Goal: Information Seeking & Learning: Compare options

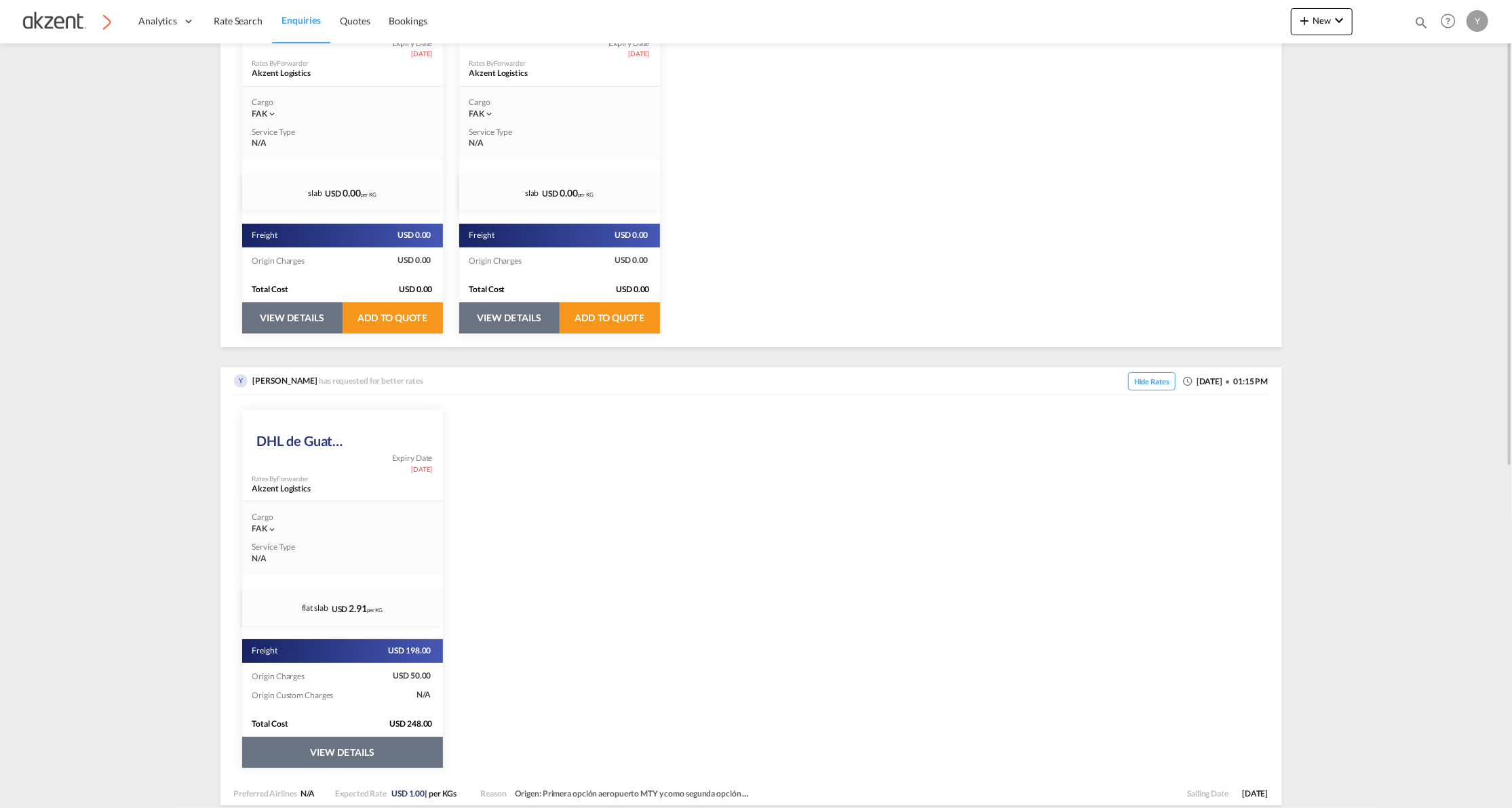
scroll to position [180, 0]
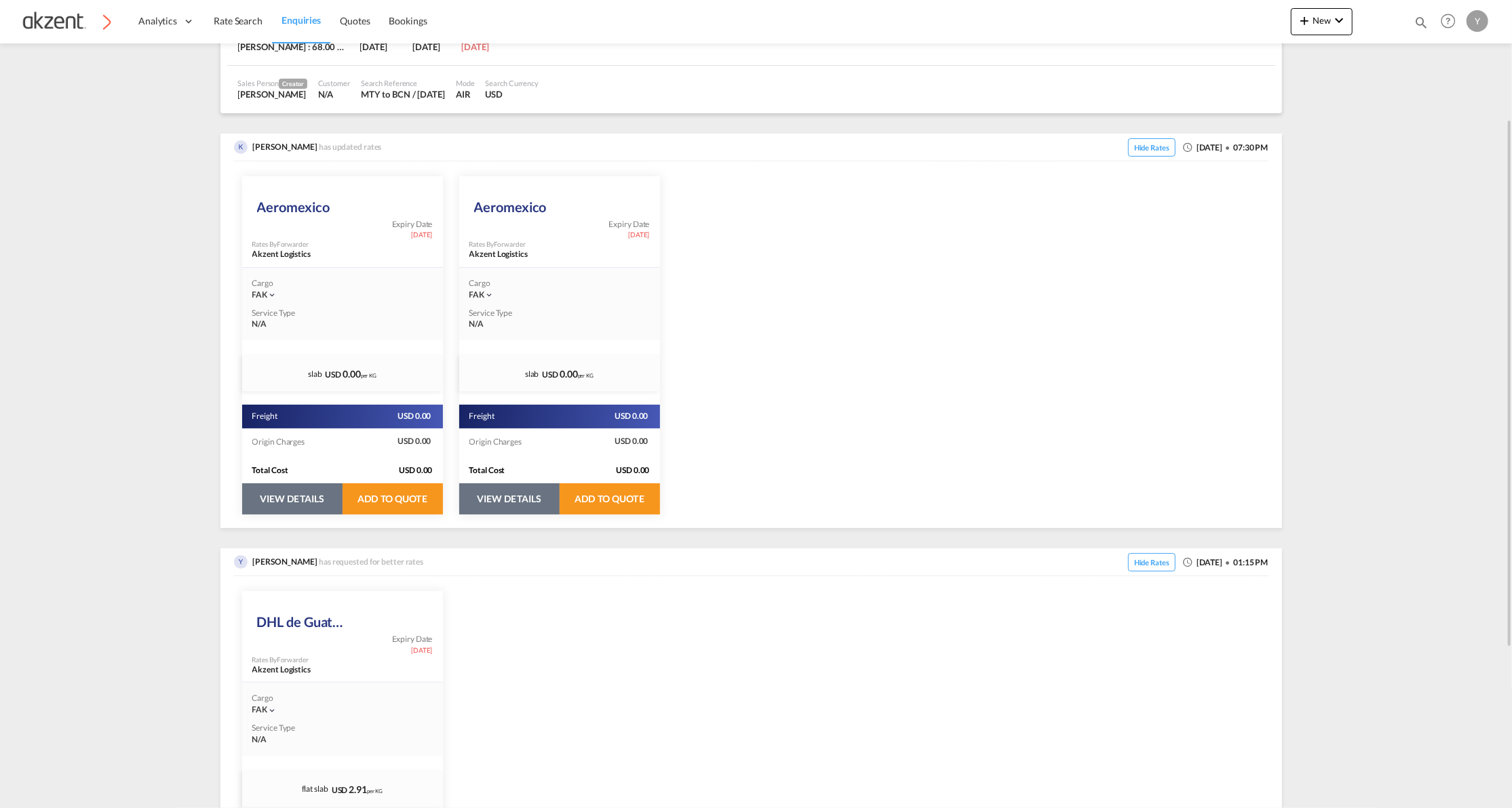
click at [301, 484] on button "VIEW DETAILS" at bounding box center [292, 499] width 101 height 31
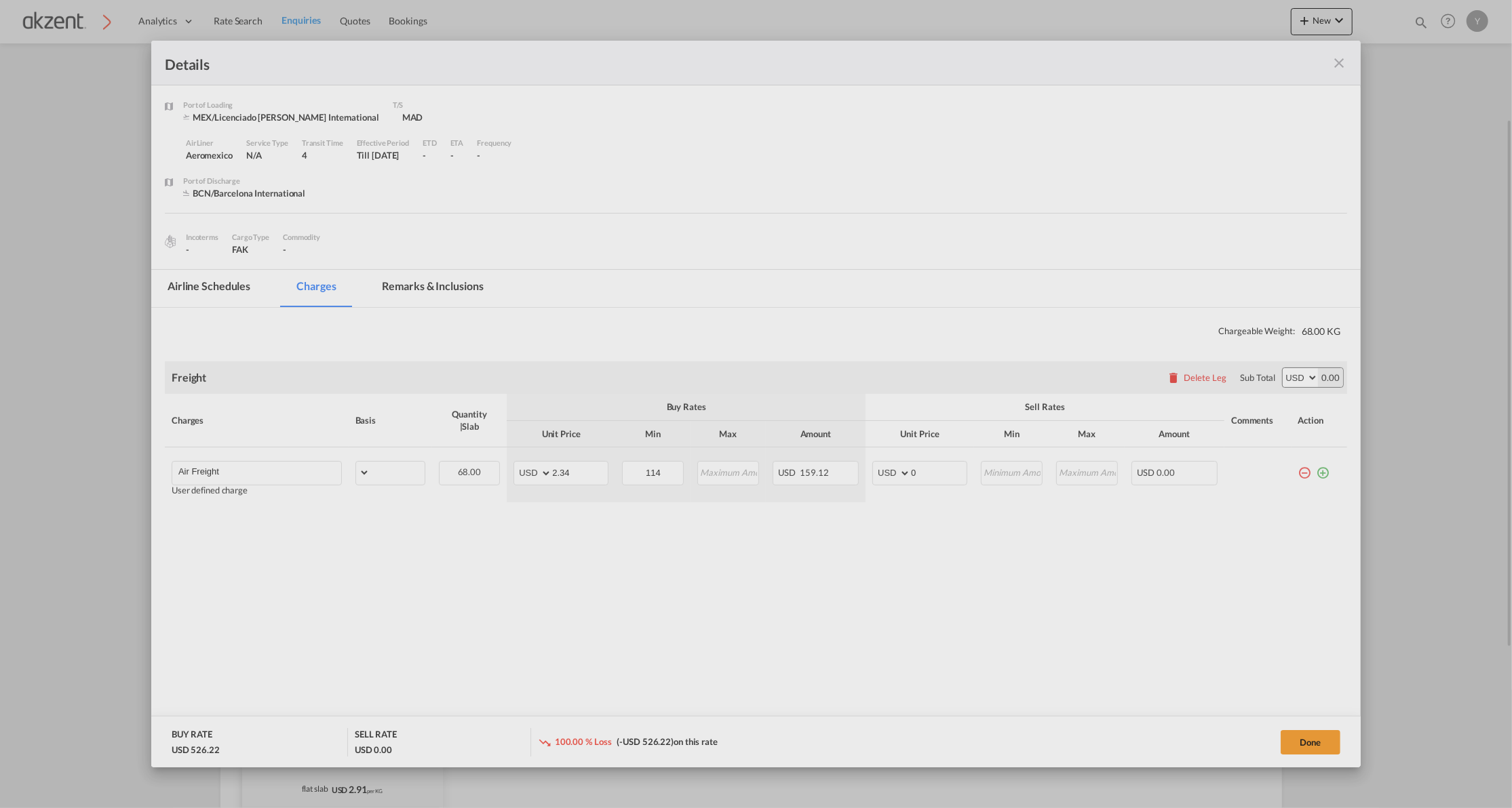
select select "chargeable_weight"
select select "per_awb"
select select "per_shipment"
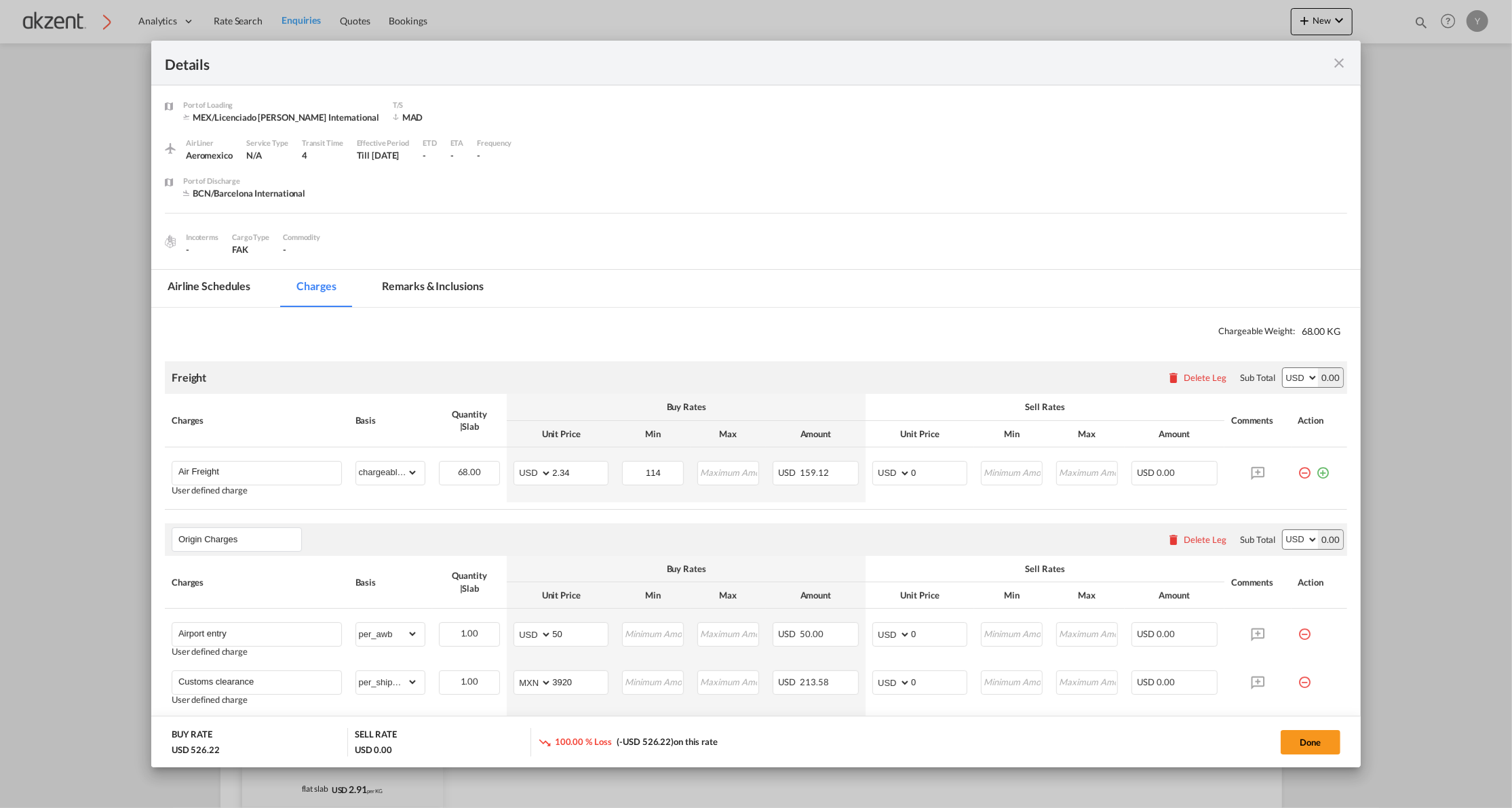
scroll to position [144, 0]
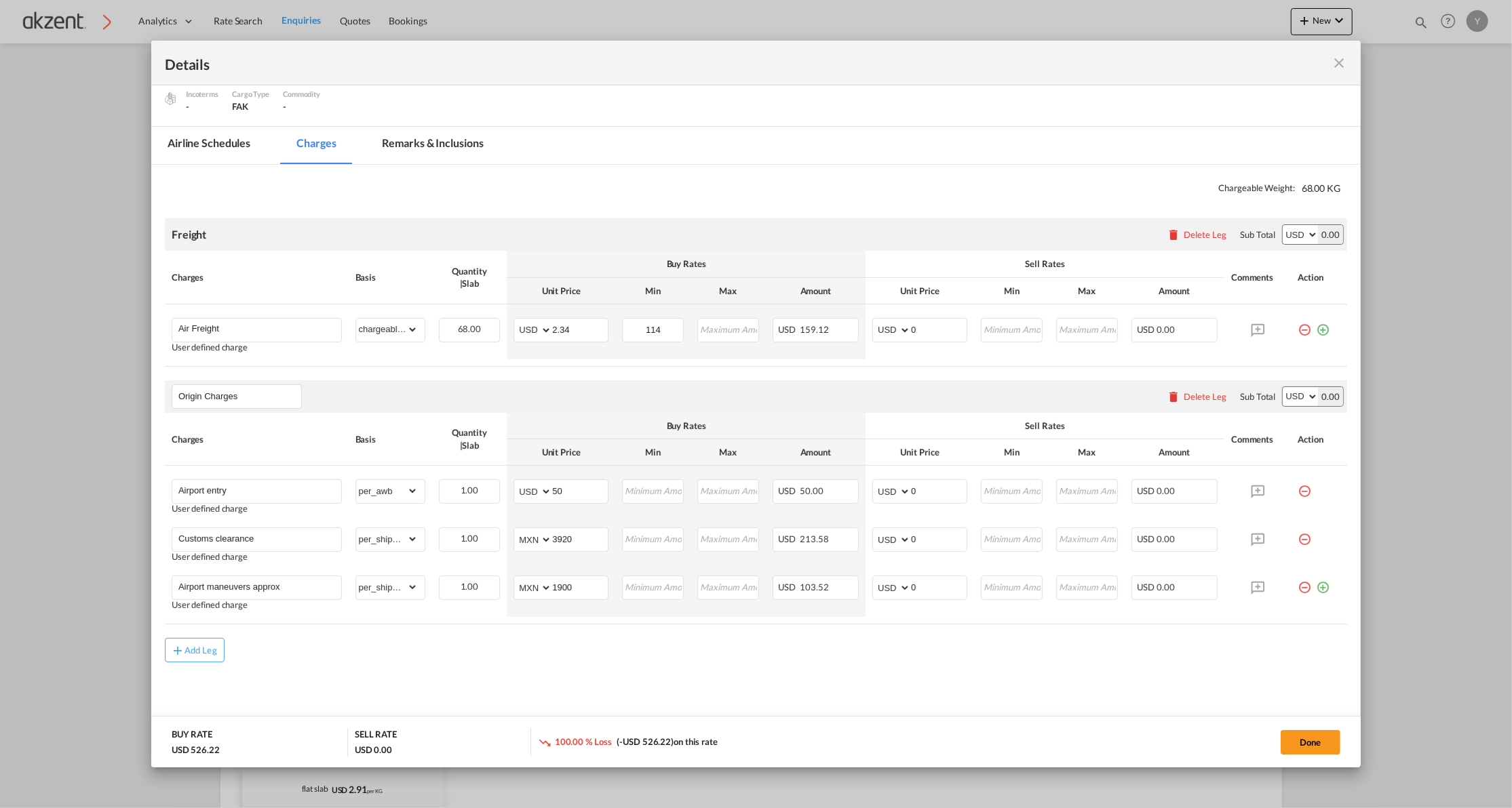
click at [1341, 63] on md-icon "icon-close fg-AAA8AD m-0 cursor" at bounding box center [1339, 64] width 17 height 17
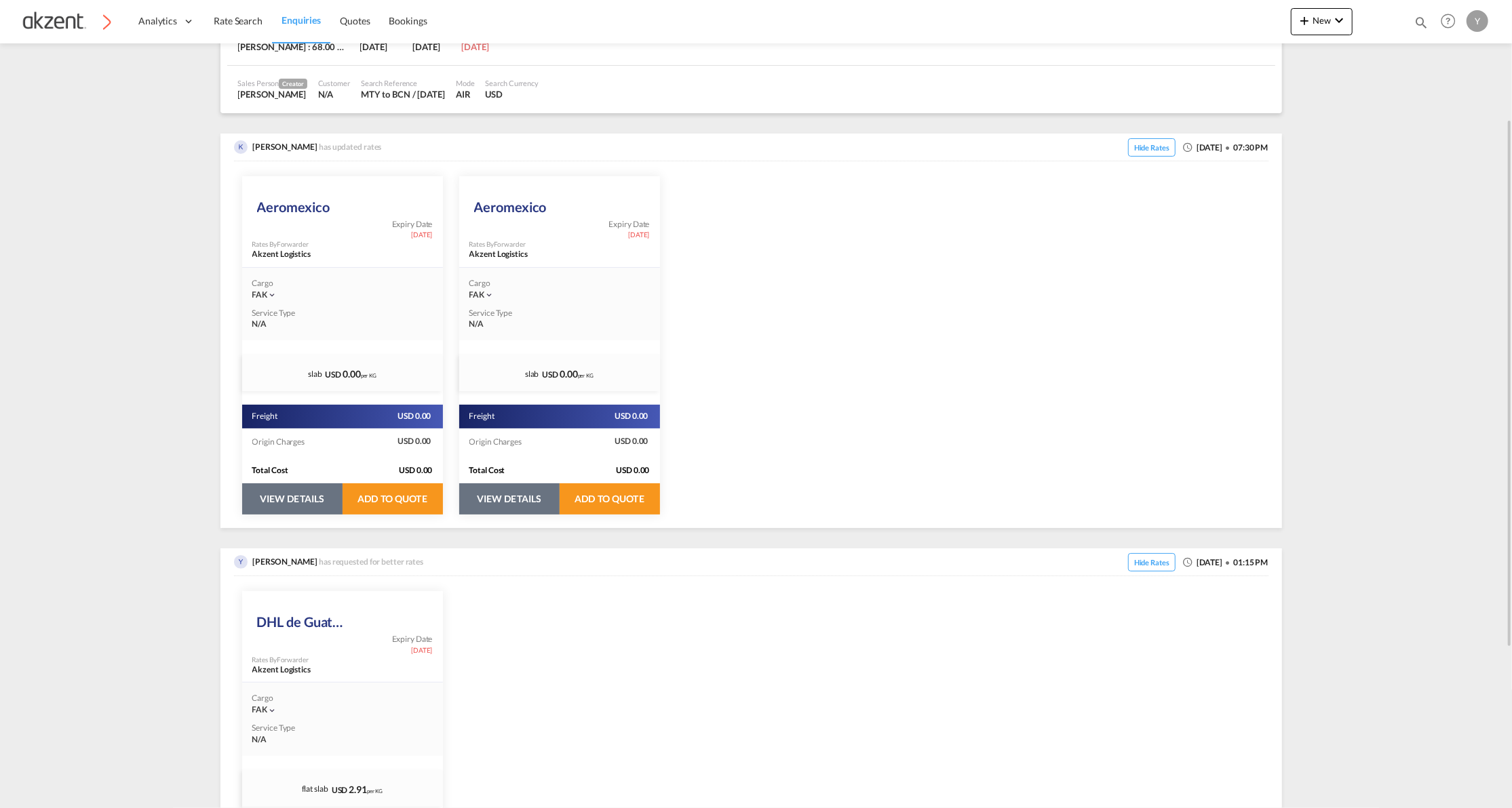
click at [491, 494] on button "VIEW DETAILS" at bounding box center [510, 499] width 101 height 31
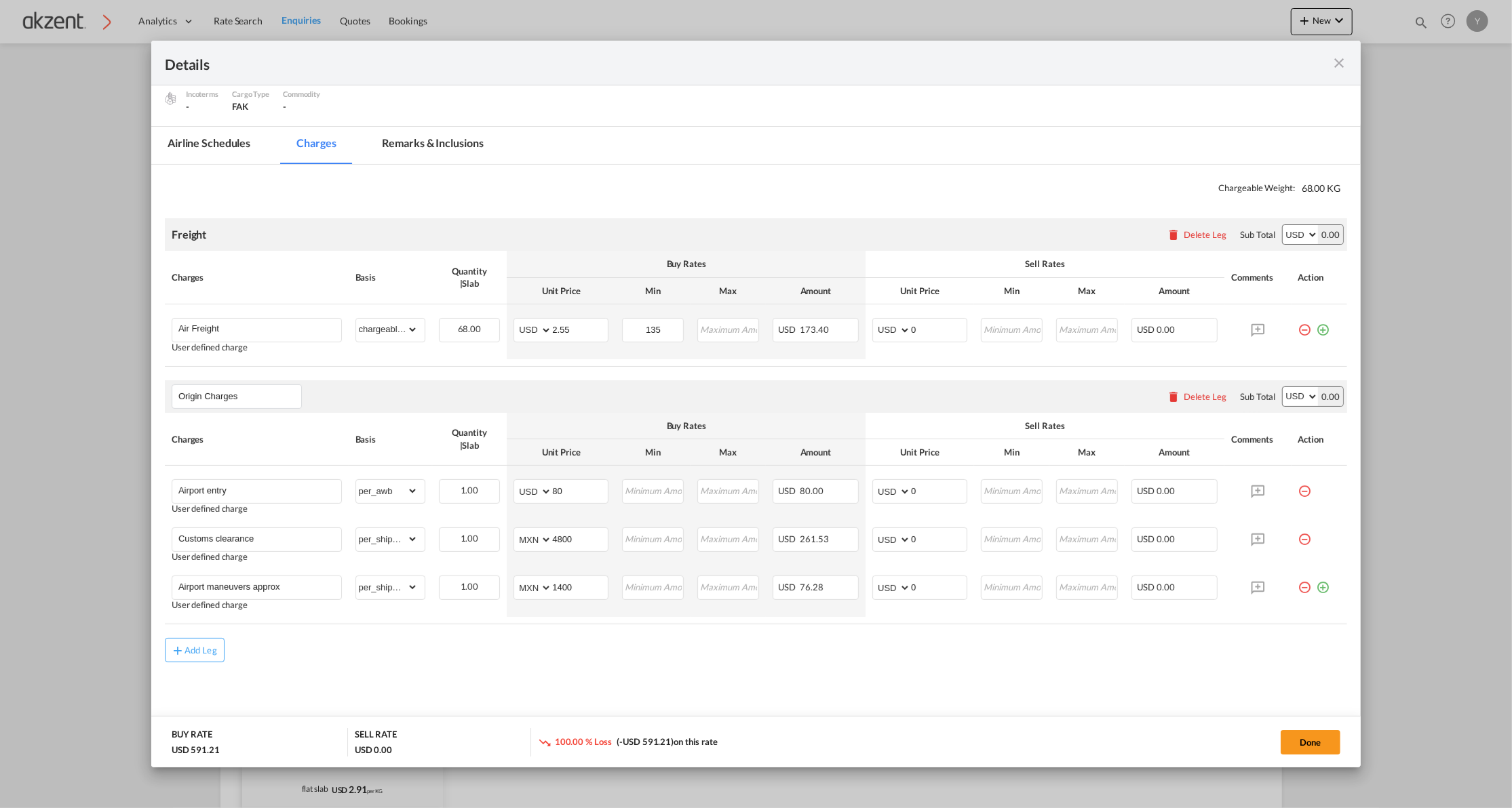
click at [1338, 66] on md-icon "icon-close fg-AAA8AD m-0 cursor" at bounding box center [1339, 64] width 17 height 17
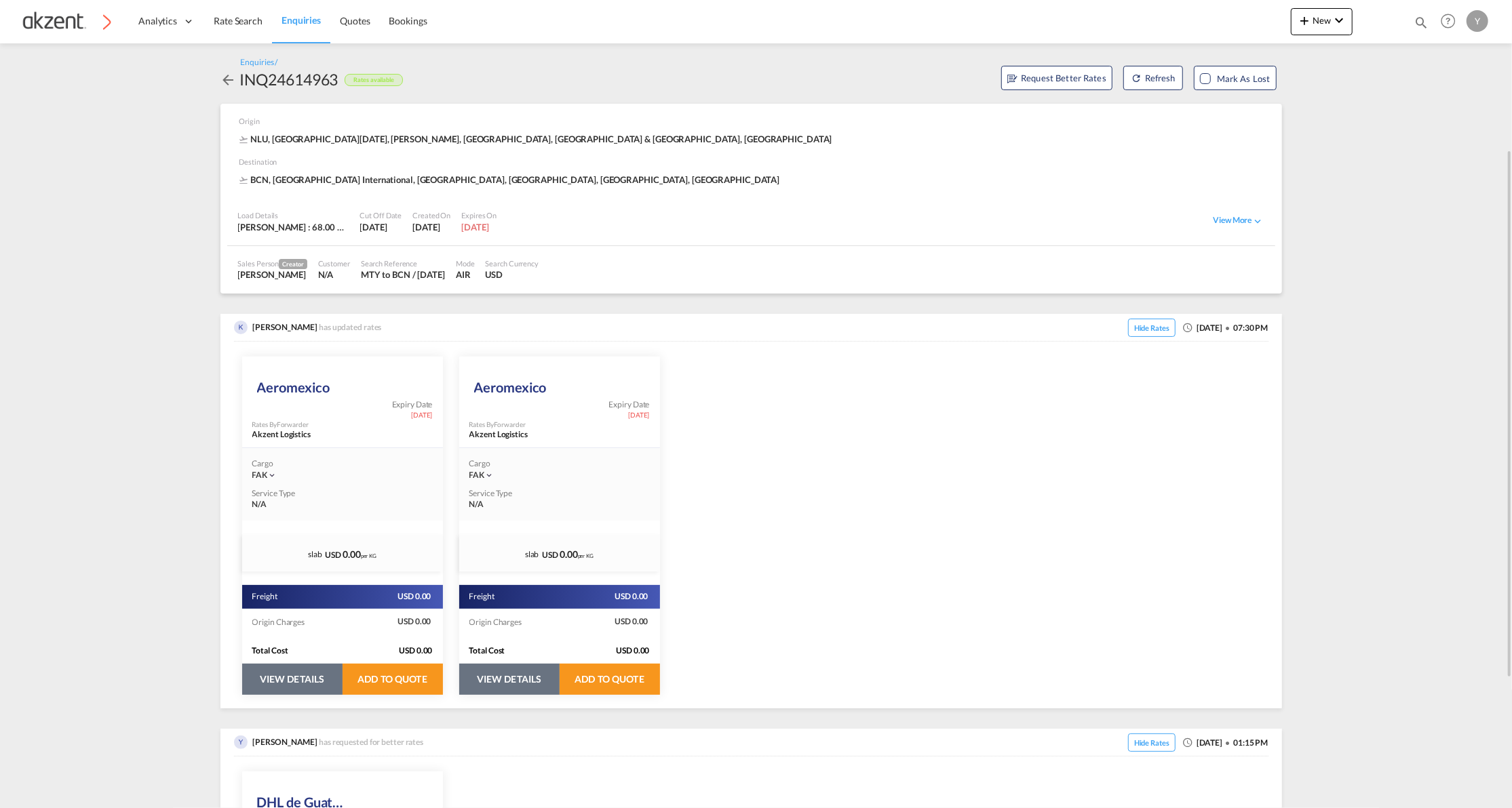
scroll to position [90, 0]
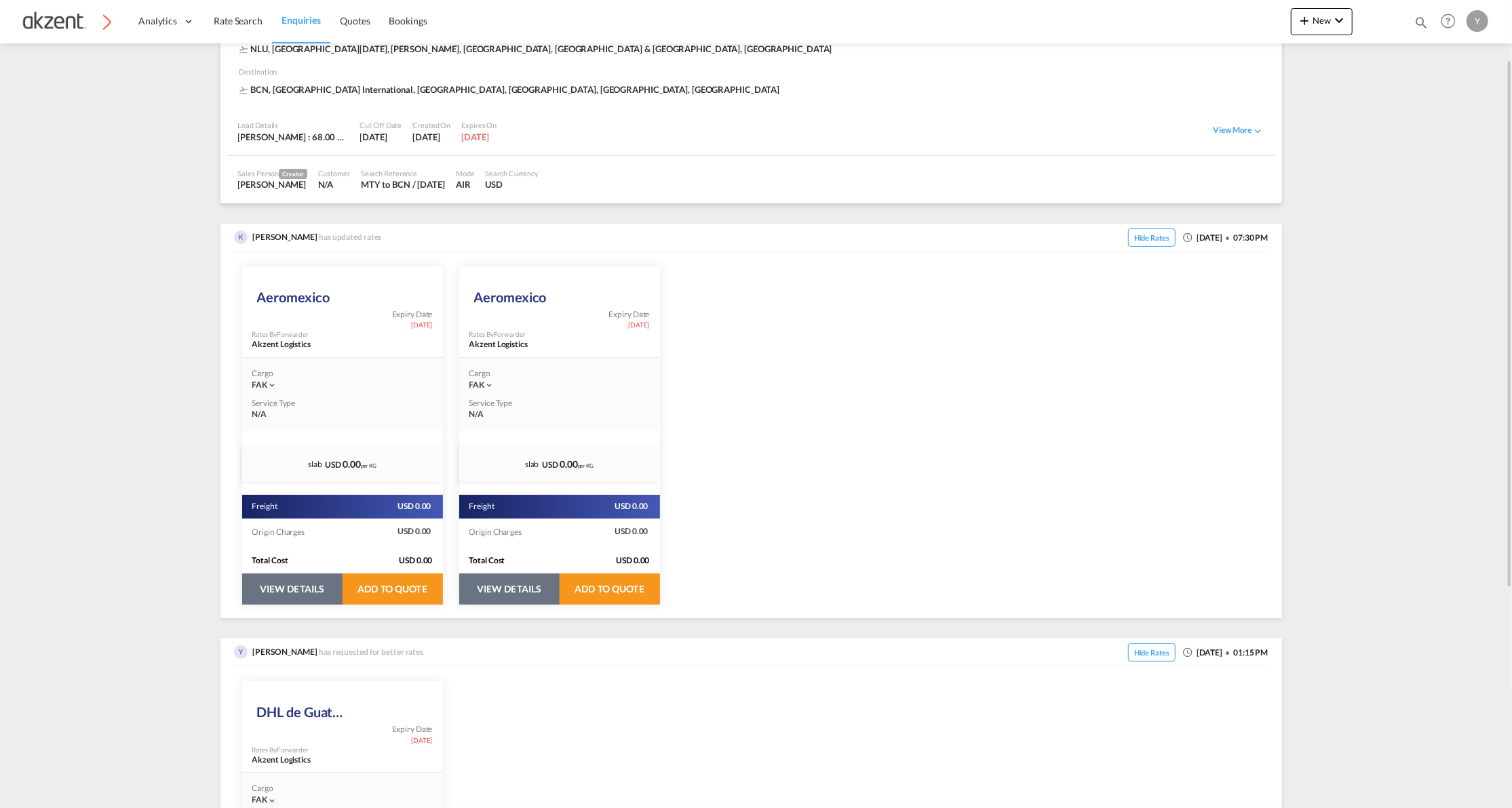
click at [306, 593] on button "VIEW DETAILS" at bounding box center [292, 589] width 101 height 31
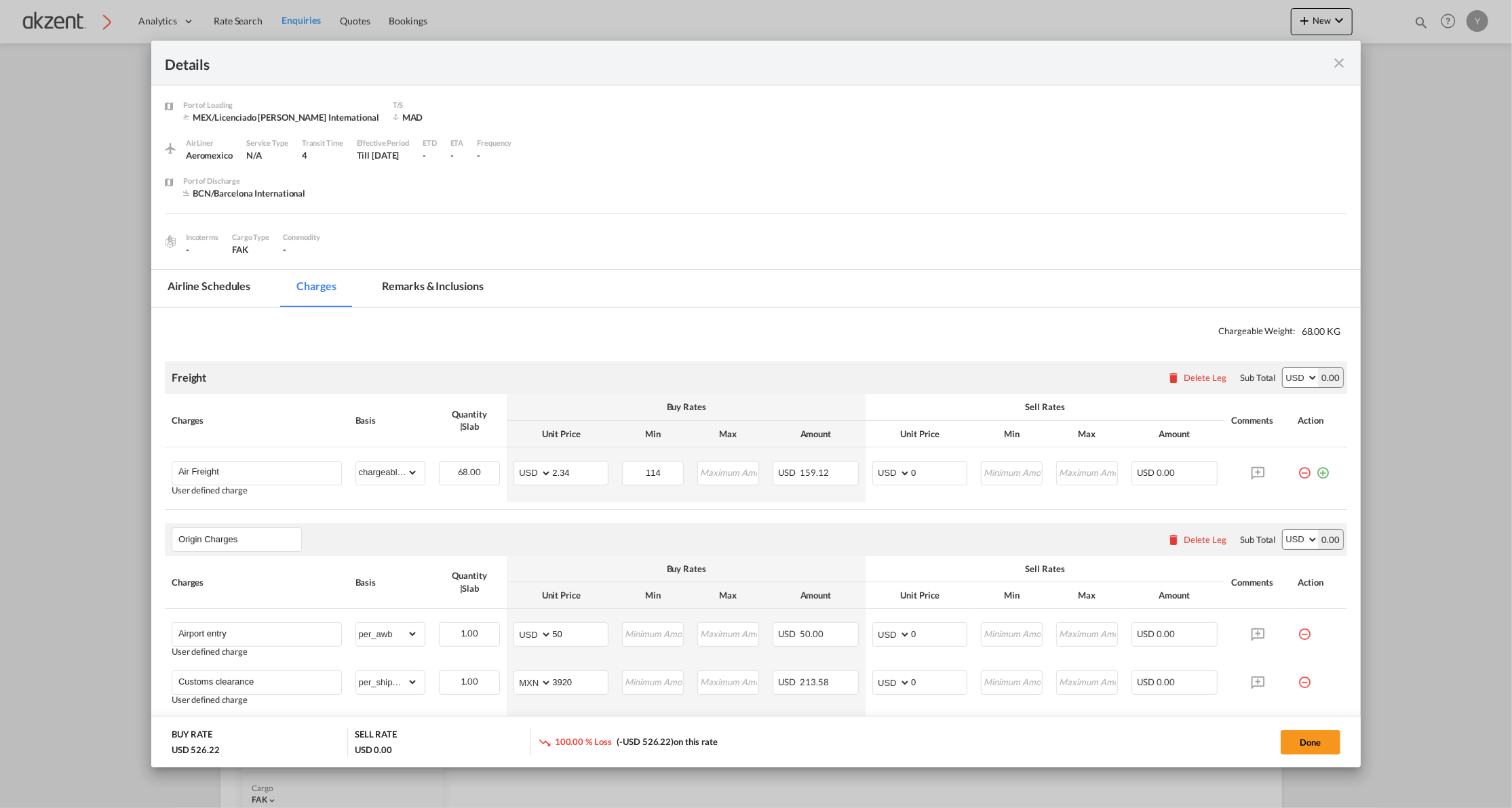
click at [1344, 55] on md-icon "icon-close fg-AAA8AD m-0 cursor" at bounding box center [1339, 64] width 17 height 17
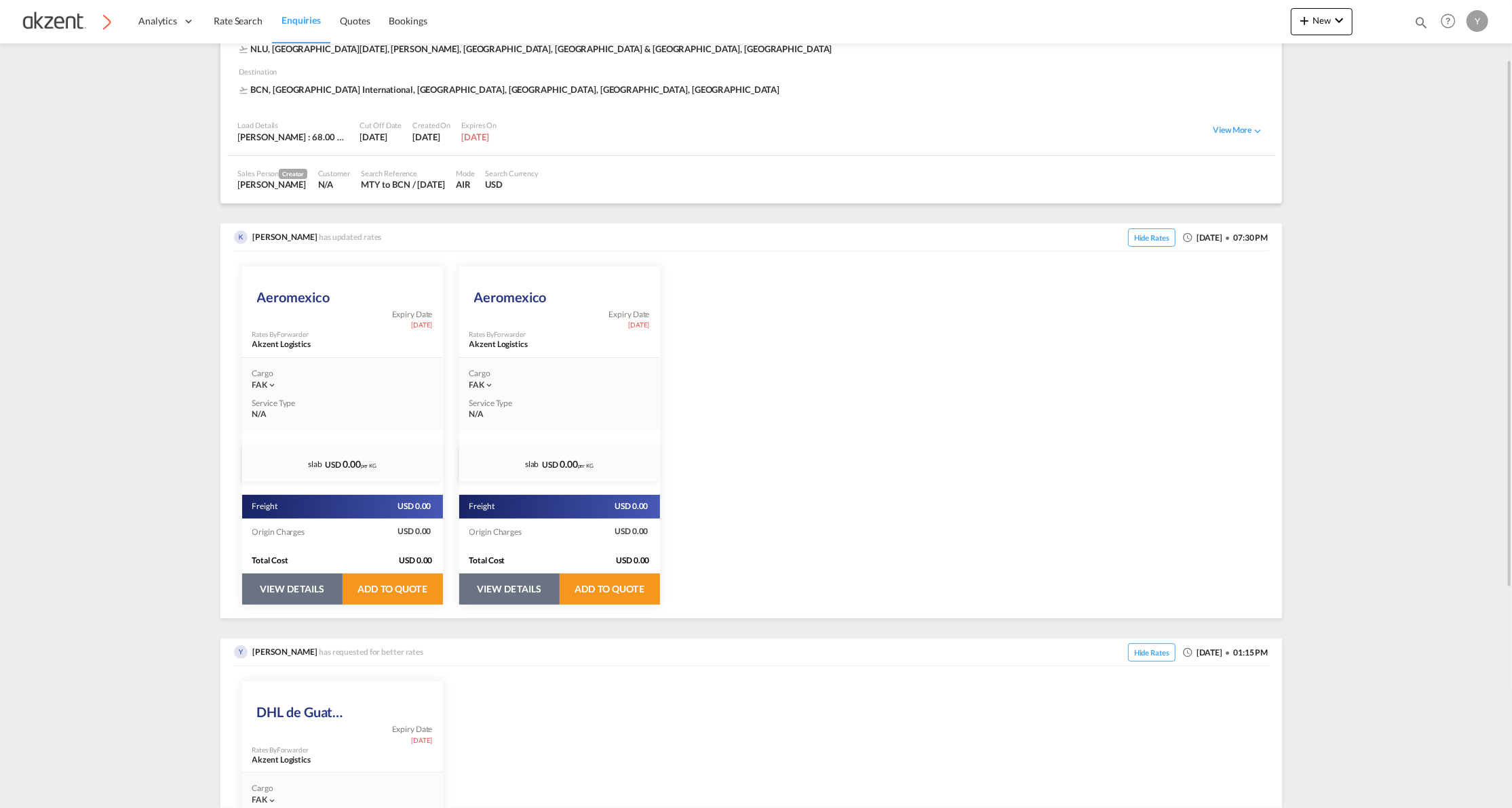
click at [518, 584] on button "VIEW DETAILS" at bounding box center [510, 589] width 101 height 31
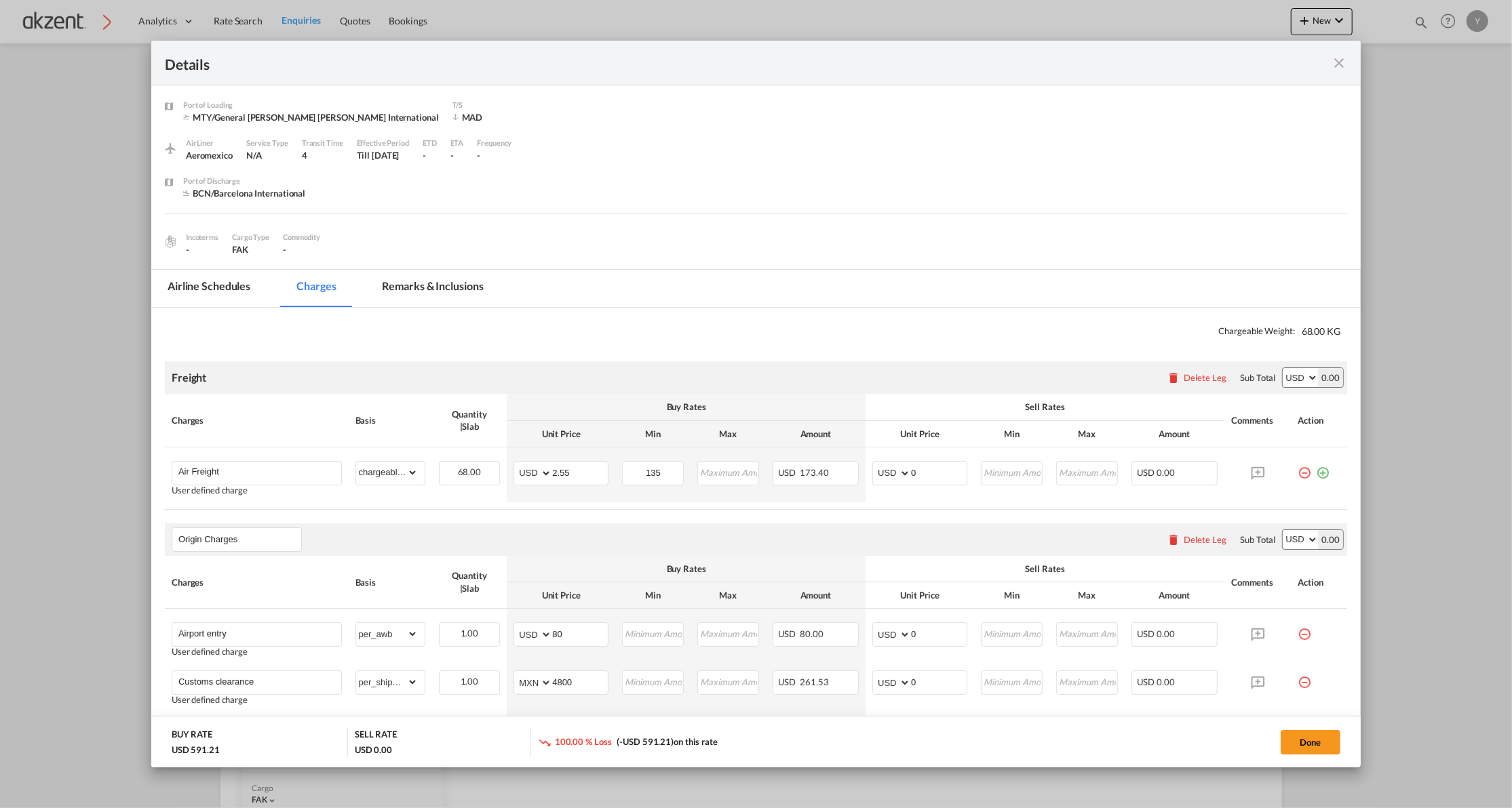
click at [1336, 63] on md-icon "icon-close fg-AAA8AD m-0 cursor" at bounding box center [1339, 64] width 17 height 17
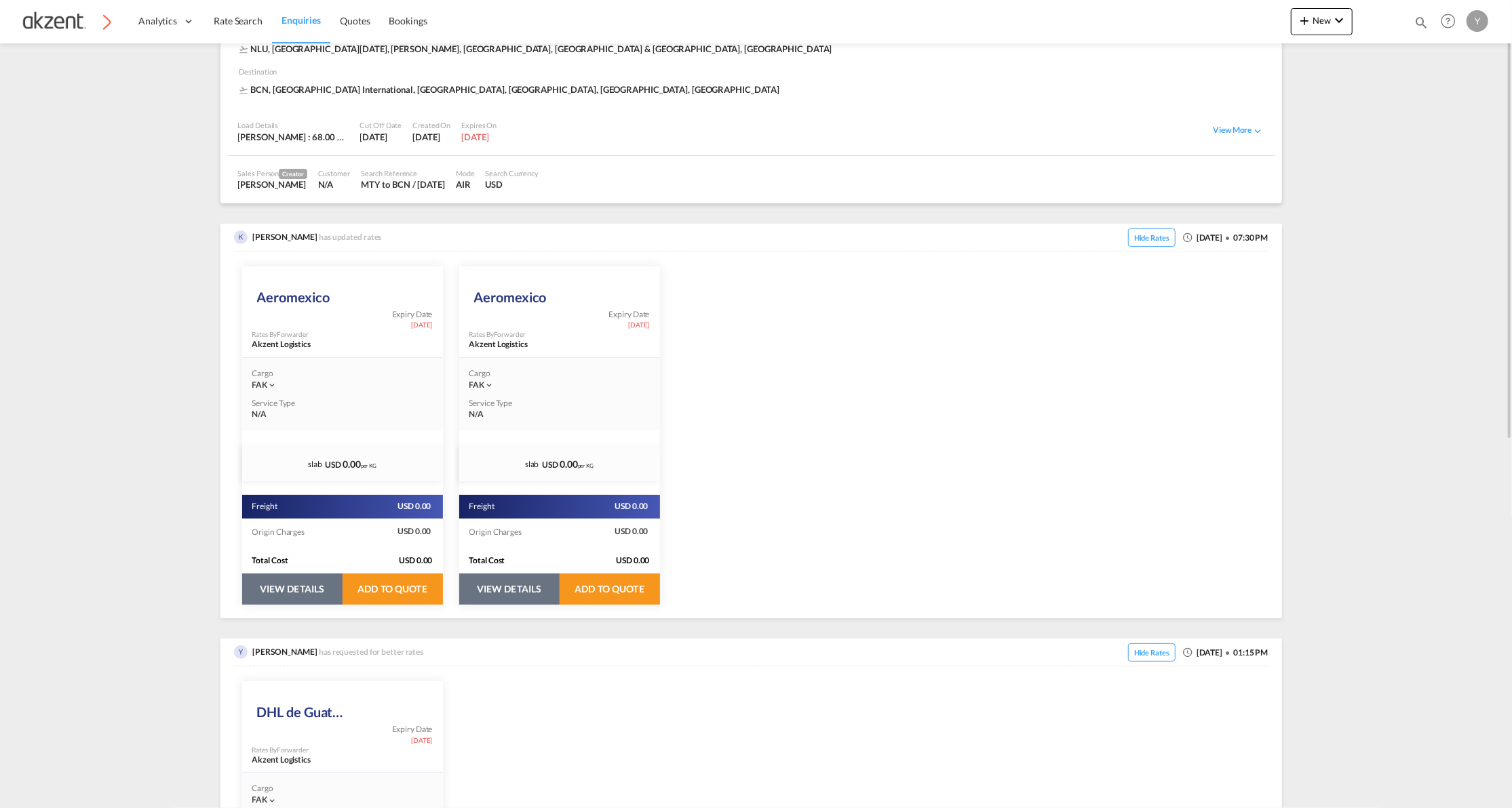
scroll to position [0, 0]
